Goal: Download file/media

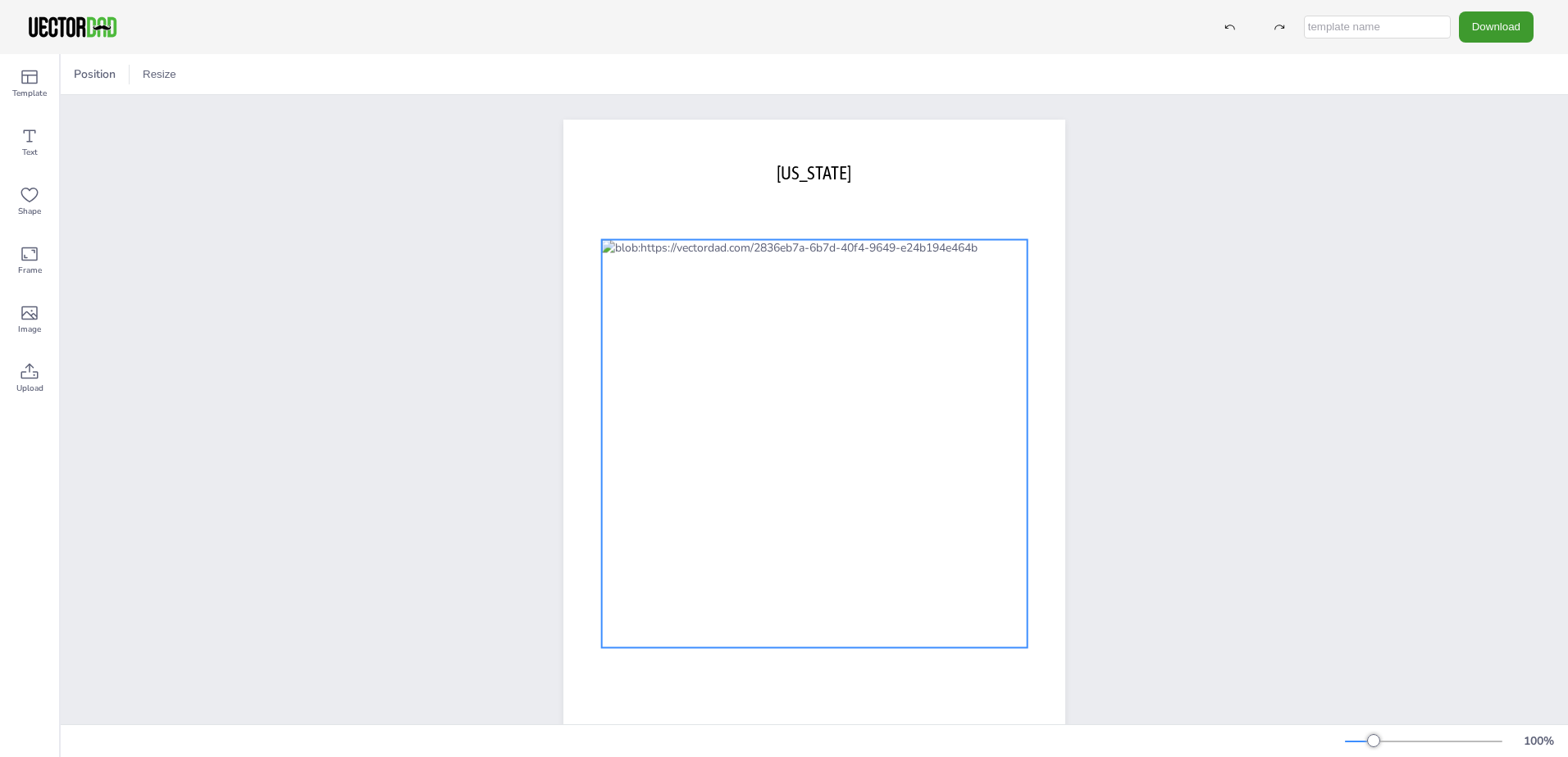
click at [704, 394] on div at bounding box center [815, 444] width 425 height 409
click at [384, 205] on div "[DOMAIN_NAME] [US_STATE]" at bounding box center [815, 444] width 1507 height 697
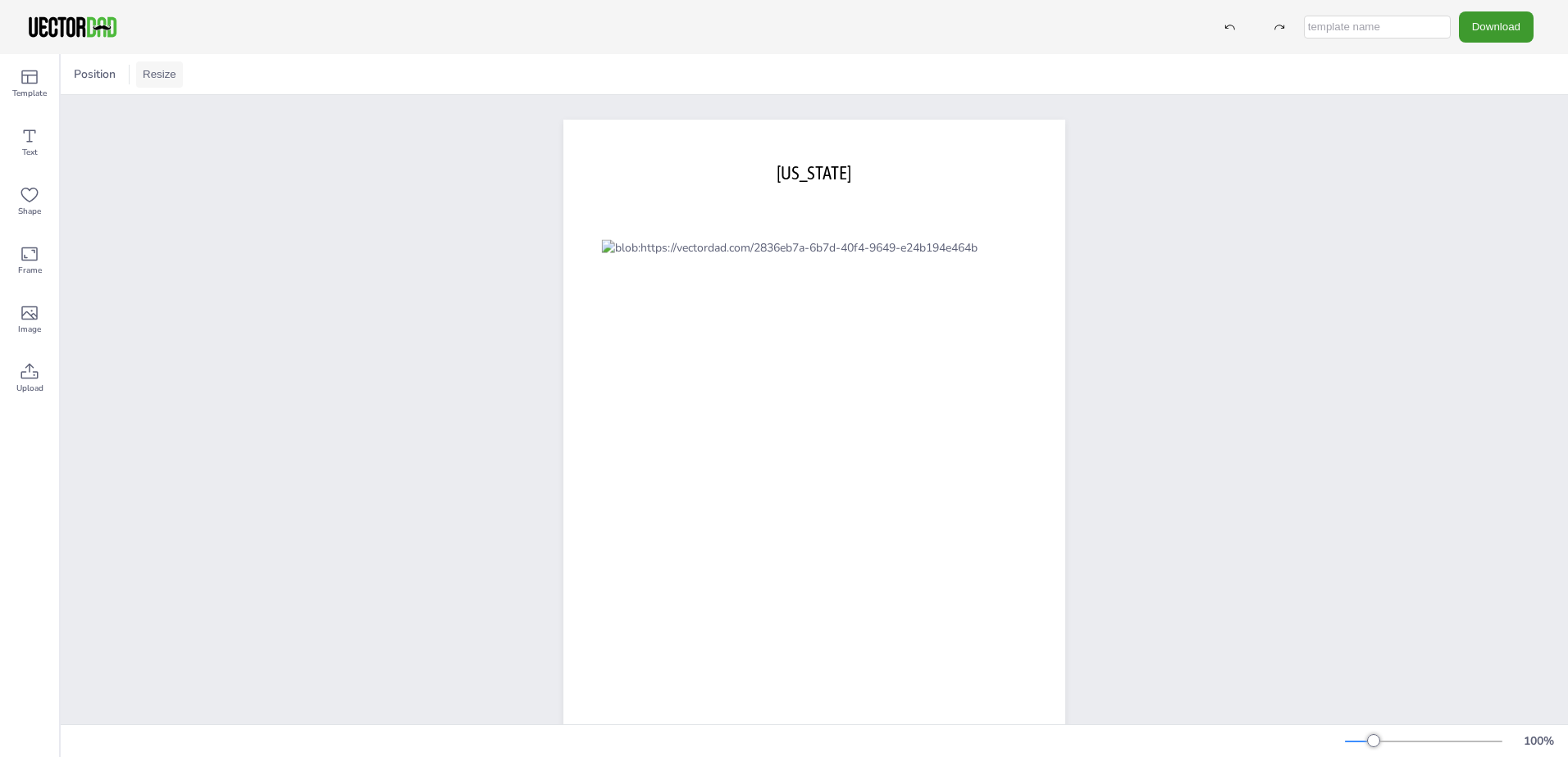
click at [160, 68] on button "Resize" at bounding box center [159, 74] width 46 height 27
click at [161, 110] on li "US Letter (8.5in x 11in)" at bounding box center [205, 107] width 138 height 32
click at [237, 275] on div "[DOMAIN_NAME] [US_STATE]" at bounding box center [815, 444] width 1507 height 697
click at [1500, 28] on button "Download" at bounding box center [1496, 27] width 75 height 31
click at [1485, 100] on li "PNG" at bounding box center [1500, 99] width 135 height 33
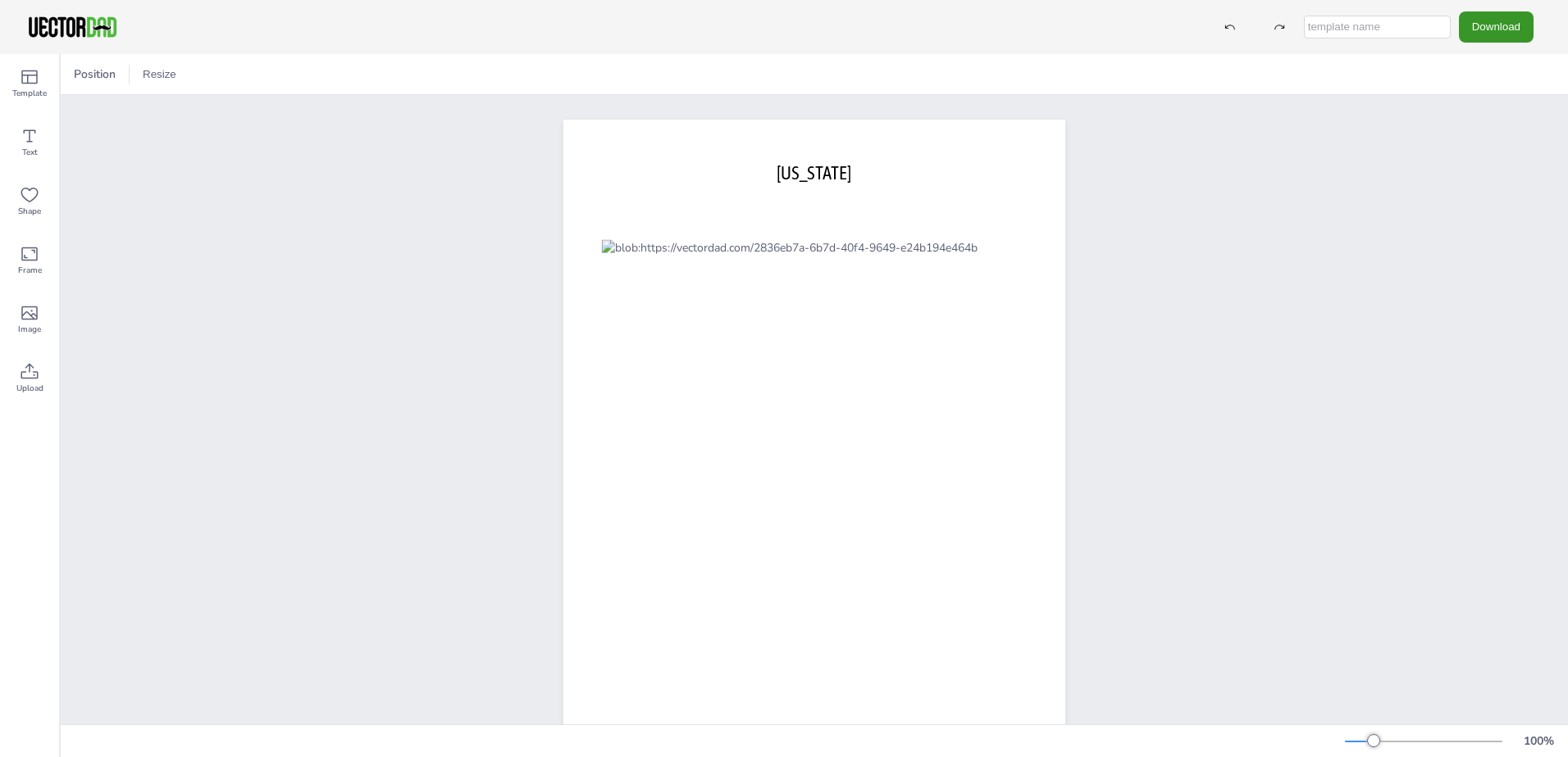
click at [1485, 13] on button "Download" at bounding box center [1496, 27] width 75 height 31
click at [1466, 203] on li "PDF" at bounding box center [1500, 200] width 135 height 33
